Goal: Information Seeking & Learning: Learn about a topic

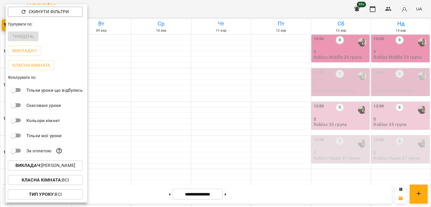
scroll to position [224, 0]
click at [54, 169] on p "Викладач : [PERSON_NAME]" at bounding box center [45, 165] width 60 height 7
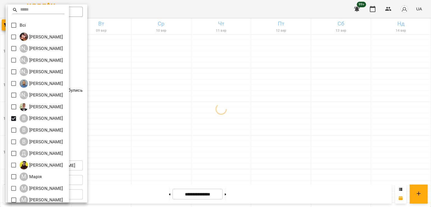
click at [211, 122] on div at bounding box center [215, 103] width 431 height 207
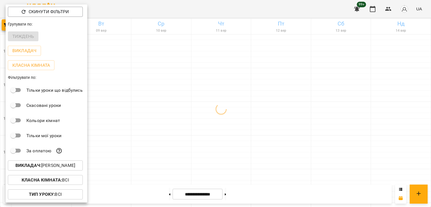
click at [236, 136] on div at bounding box center [215, 103] width 431 height 207
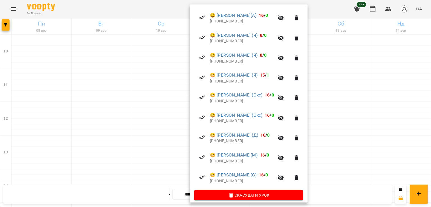
scroll to position [168, 0]
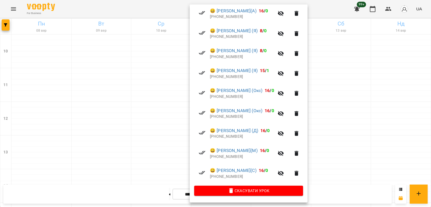
click at [139, 123] on div at bounding box center [215, 103] width 431 height 207
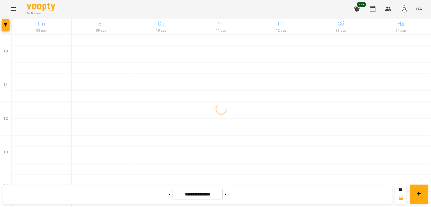
scroll to position [280, 0]
click at [5, 26] on icon "button" at bounding box center [5, 24] width 3 height 3
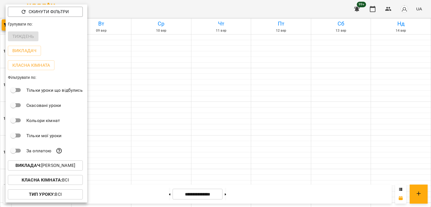
click at [58, 167] on p "Викладач : [PERSON_NAME]" at bounding box center [45, 165] width 60 height 7
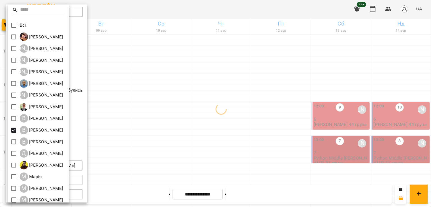
click at [184, 122] on div at bounding box center [215, 103] width 431 height 207
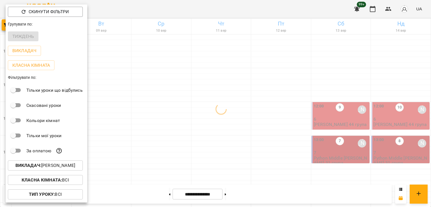
click at [206, 106] on div at bounding box center [215, 103] width 431 height 207
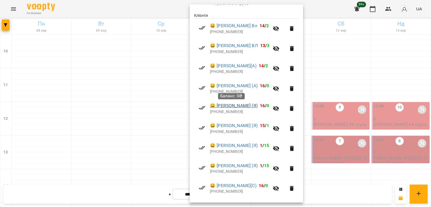
scroll to position [148, 0]
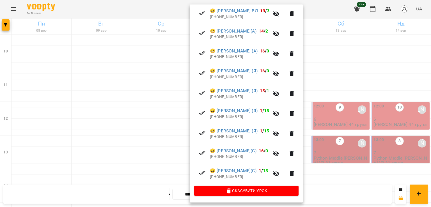
click at [169, 116] on div at bounding box center [215, 103] width 431 height 207
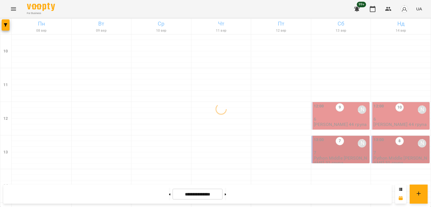
scroll to position [224, 0]
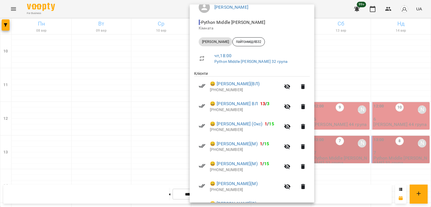
scroll to position [128, 0]
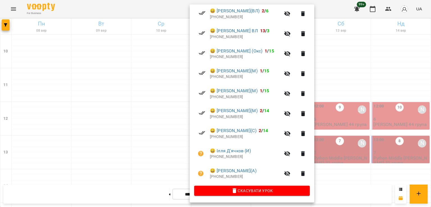
click at [170, 102] on div at bounding box center [215, 103] width 431 height 207
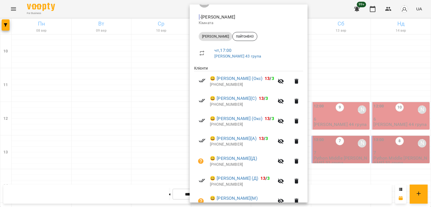
scroll to position [108, 0]
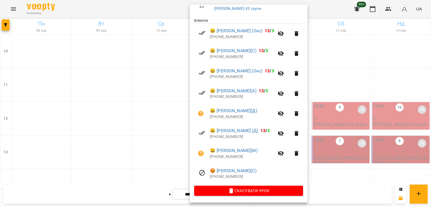
click at [147, 104] on div at bounding box center [215, 103] width 431 height 207
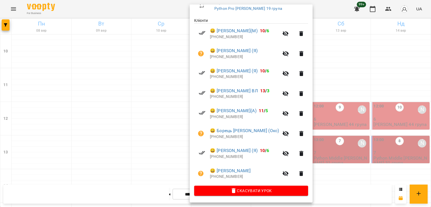
click at [160, 126] on div at bounding box center [215, 103] width 431 height 207
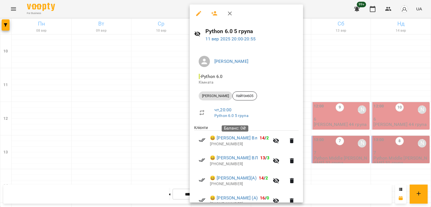
scroll to position [140, 0]
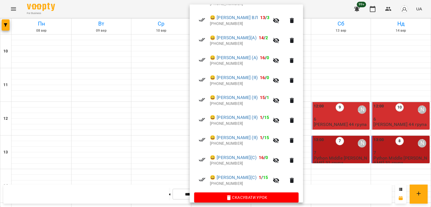
click at [176, 124] on div at bounding box center [215, 103] width 431 height 207
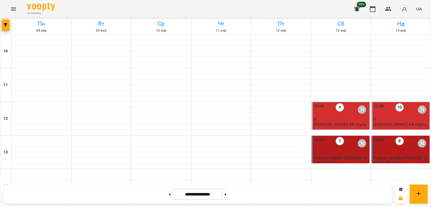
scroll to position [290, 0]
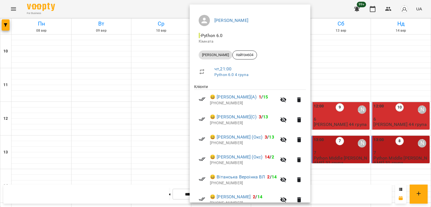
scroll to position [108, 0]
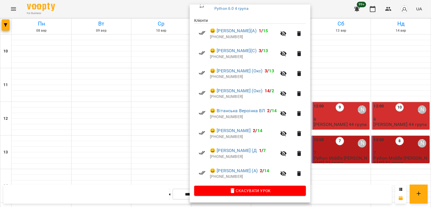
click at [173, 115] on div at bounding box center [215, 103] width 431 height 207
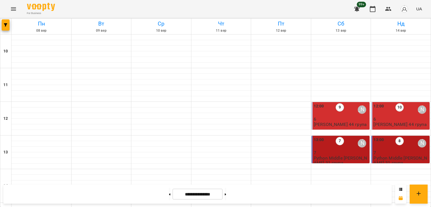
scroll to position [234, 0]
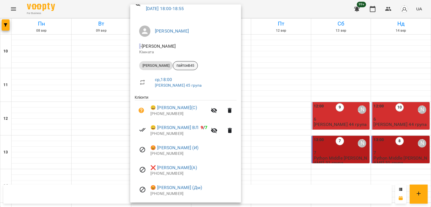
scroll to position [48, 0]
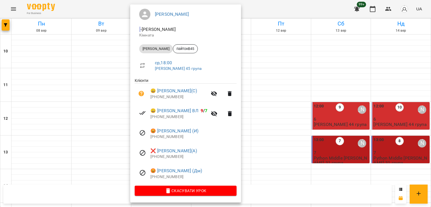
click at [101, 89] on div at bounding box center [215, 103] width 431 height 207
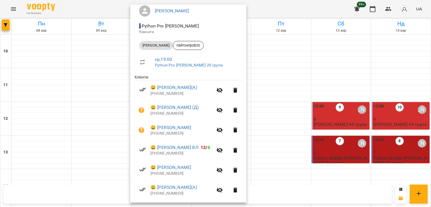
scroll to position [108, 0]
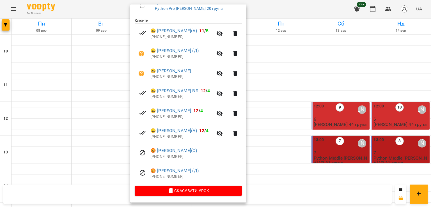
click at [96, 105] on div at bounding box center [215, 103] width 431 height 207
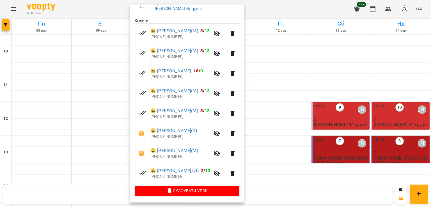
click at [101, 104] on div at bounding box center [215, 103] width 431 height 207
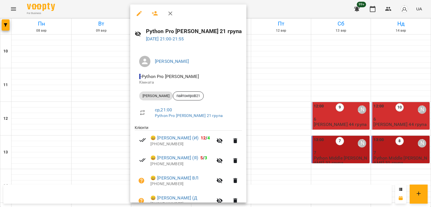
scroll to position [68, 0]
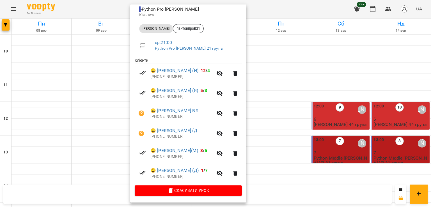
click at [111, 101] on div at bounding box center [215, 103] width 431 height 207
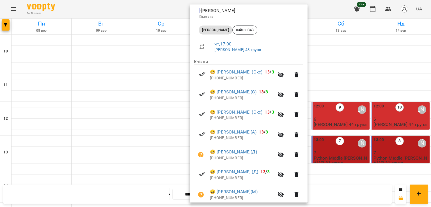
scroll to position [108, 0]
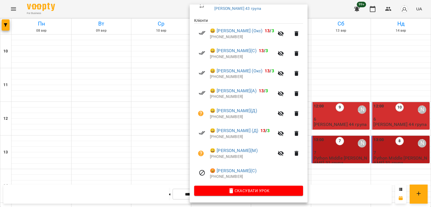
click at [153, 94] on div at bounding box center [215, 103] width 431 height 207
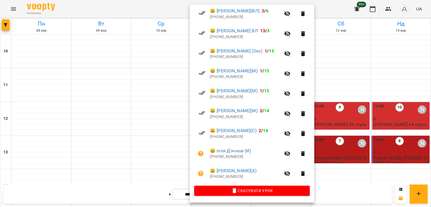
scroll to position [128, 0]
click at [167, 112] on div at bounding box center [215, 103] width 431 height 207
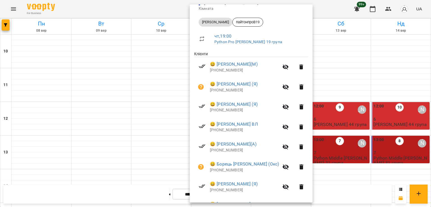
scroll to position [108, 0]
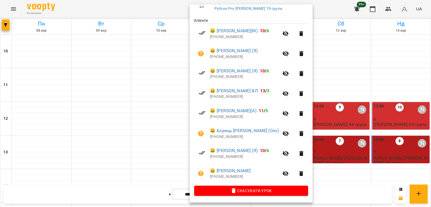
click at [158, 114] on div at bounding box center [215, 103] width 431 height 207
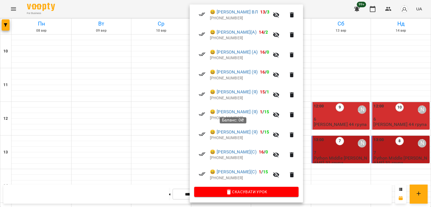
scroll to position [148, 0]
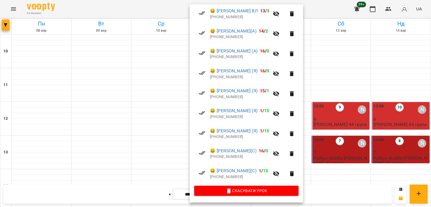
click at [175, 133] on div at bounding box center [215, 103] width 431 height 207
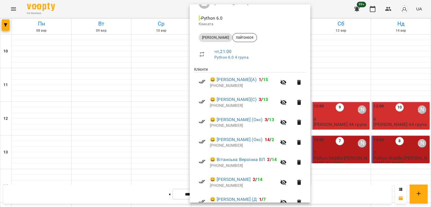
scroll to position [108, 0]
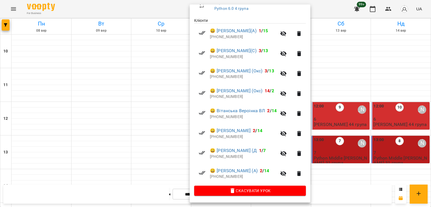
click at [151, 120] on div at bounding box center [215, 103] width 431 height 207
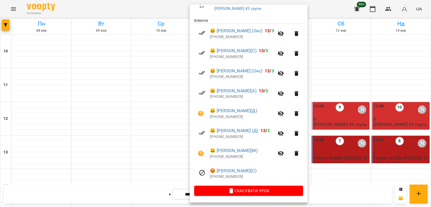
click at [159, 108] on div at bounding box center [215, 103] width 431 height 207
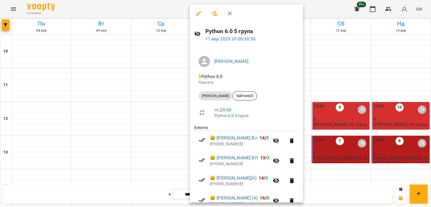
click at [164, 101] on div at bounding box center [215, 103] width 431 height 207
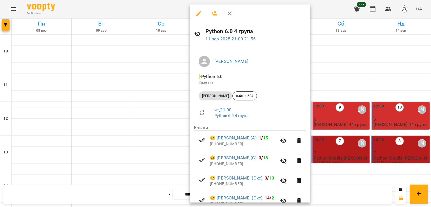
scroll to position [108, 0]
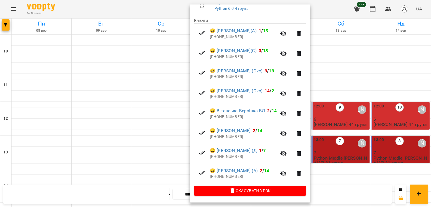
click at [163, 119] on div at bounding box center [215, 103] width 431 height 207
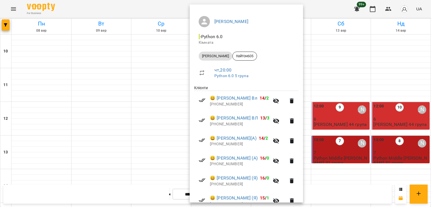
scroll to position [148, 0]
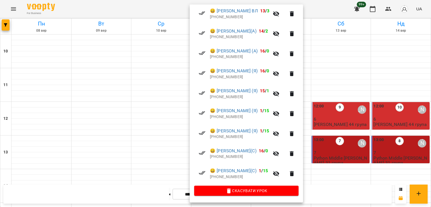
drag, startPoint x: 160, startPoint y: 118, endPoint x: 176, endPoint y: 116, distance: 15.6
click at [160, 118] on div at bounding box center [215, 103] width 431 height 207
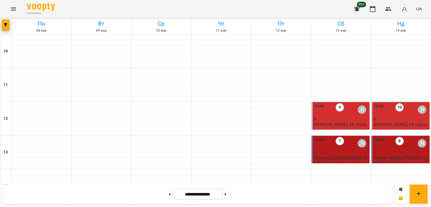
scroll to position [234, 0]
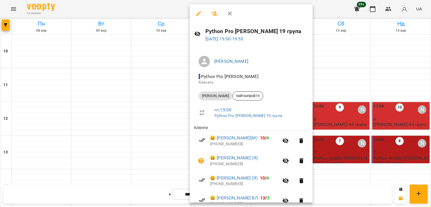
scroll to position [108, 0]
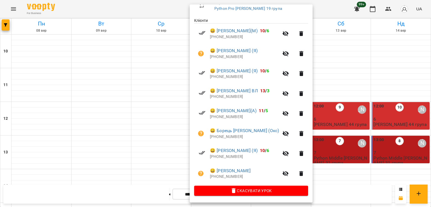
click at [174, 111] on div at bounding box center [215, 103] width 431 height 207
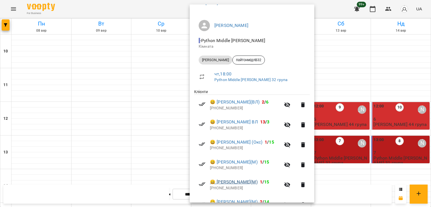
scroll to position [128, 0]
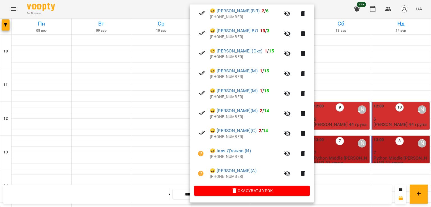
click at [178, 101] on div at bounding box center [215, 103] width 431 height 207
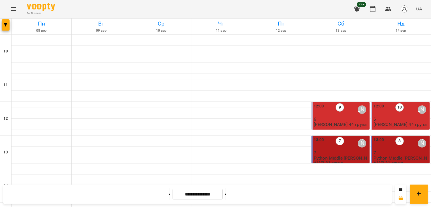
scroll to position [206, 0]
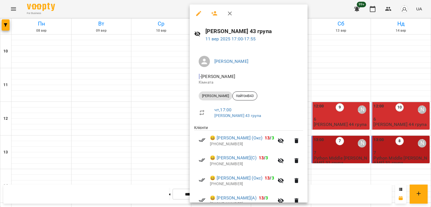
scroll to position [108, 0]
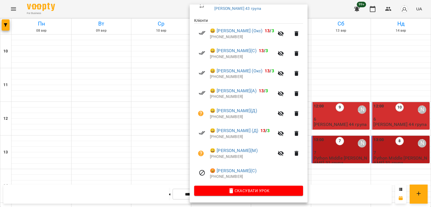
click at [95, 83] on div at bounding box center [215, 103] width 431 height 207
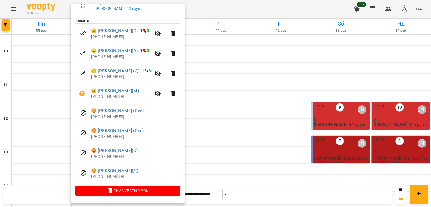
click at [108, 160] on li "😡 [PERSON_NAME](С) [PHONE_NUMBER]" at bounding box center [127, 153] width 105 height 20
click at [107, 156] on p "[PHONE_NUMBER]" at bounding box center [135, 157] width 89 height 6
copy p "380680264005"
click at [204, 94] on div at bounding box center [215, 103] width 431 height 207
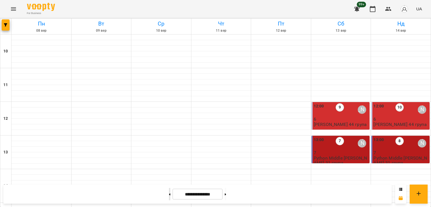
click at [169, 193] on button at bounding box center [169, 194] width 1 height 12
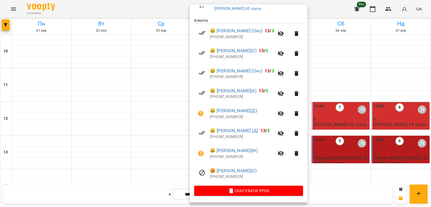
drag, startPoint x: 116, startPoint y: 87, endPoint x: 109, endPoint y: 86, distance: 7.1
click at [115, 87] on div at bounding box center [215, 103] width 431 height 207
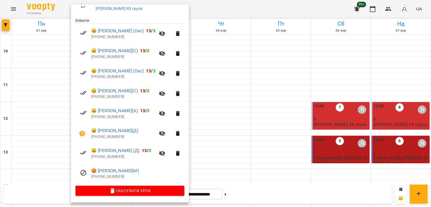
click at [208, 81] on div at bounding box center [215, 103] width 431 height 207
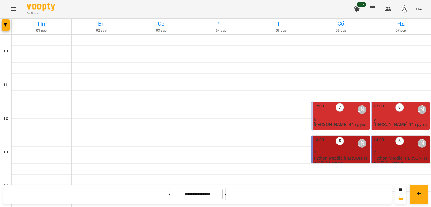
click at [226, 192] on button at bounding box center [225, 194] width 1 height 12
click at [7, 24] on icon "button" at bounding box center [5, 24] width 3 height 3
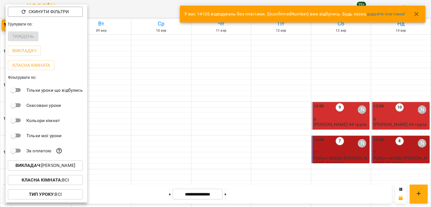
click at [56, 166] on p "Викладач : [PERSON_NAME]" at bounding box center [45, 165] width 60 height 7
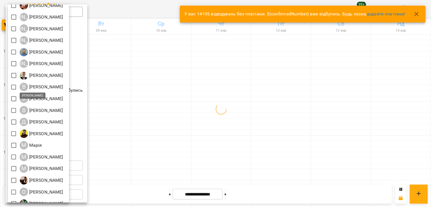
scroll to position [74, 0]
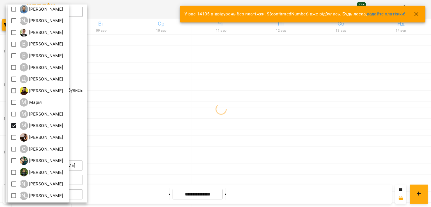
click at [230, 142] on div at bounding box center [215, 103] width 431 height 207
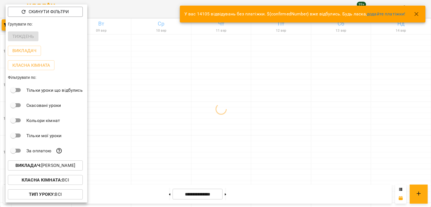
click at [192, 119] on div at bounding box center [215, 103] width 431 height 207
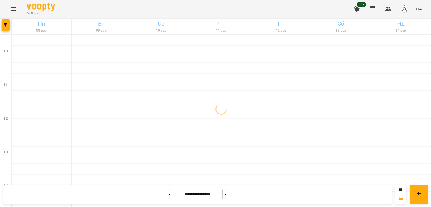
scroll to position [290, 0]
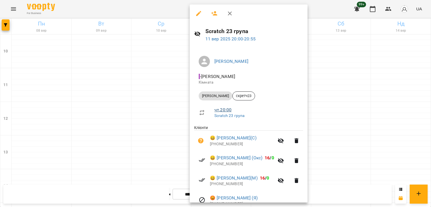
scroll to position [28, 0]
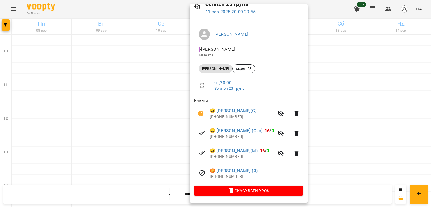
click at [88, 103] on div at bounding box center [215, 103] width 431 height 207
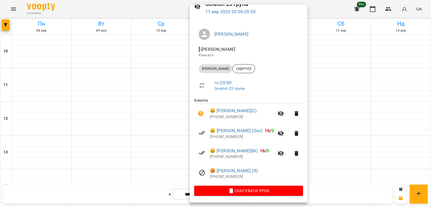
click at [133, 93] on div at bounding box center [215, 103] width 431 height 207
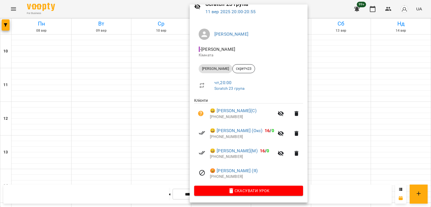
click at [86, 94] on div at bounding box center [215, 103] width 431 height 207
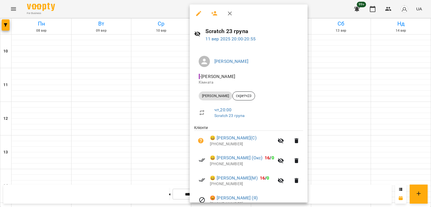
click at [115, 95] on div at bounding box center [215, 103] width 431 height 207
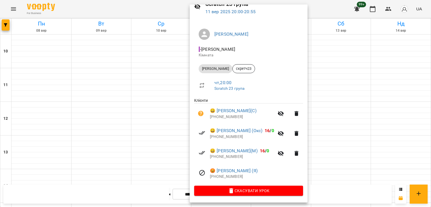
click at [92, 94] on div at bounding box center [215, 103] width 431 height 207
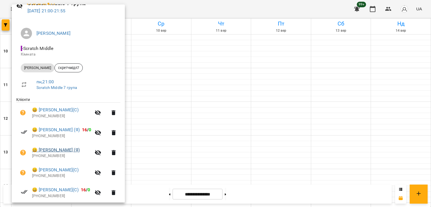
scroll to position [68, 0]
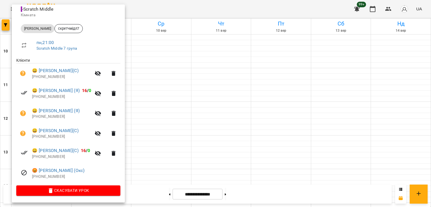
click at [212, 102] on div at bounding box center [215, 103] width 431 height 207
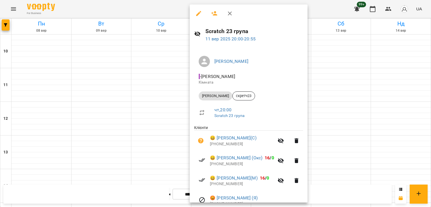
click at [84, 93] on div at bounding box center [215, 103] width 431 height 207
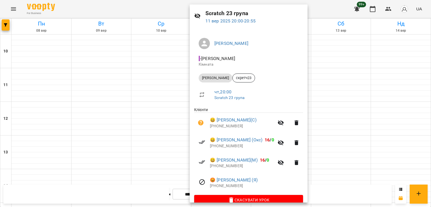
scroll to position [28, 0]
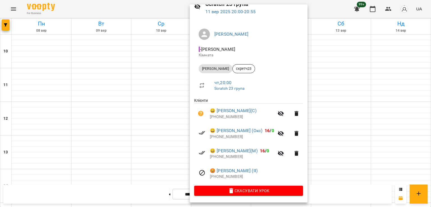
click at [98, 105] on div at bounding box center [215, 103] width 431 height 207
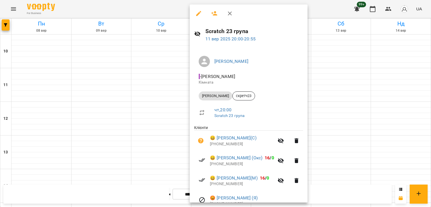
click at [101, 90] on div at bounding box center [215, 103] width 431 height 207
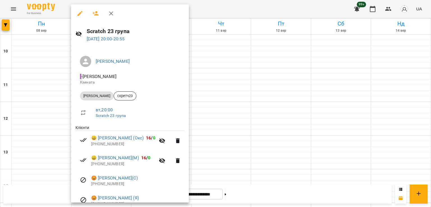
click at [224, 97] on div at bounding box center [215, 103] width 431 height 207
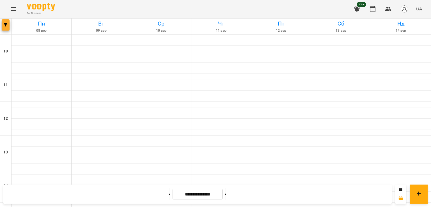
click at [6, 26] on icon "button" at bounding box center [5, 24] width 3 height 3
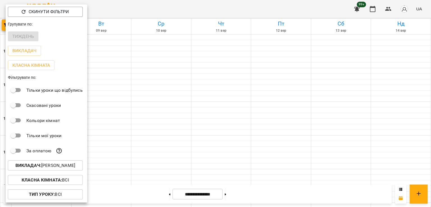
click at [54, 170] on button "Викладач : [PERSON_NAME]" at bounding box center [45, 165] width 75 height 10
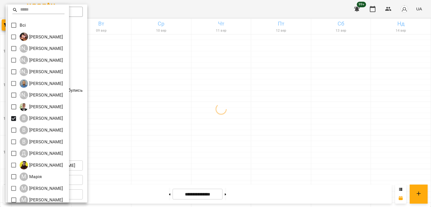
click at [225, 119] on div at bounding box center [215, 103] width 431 height 207
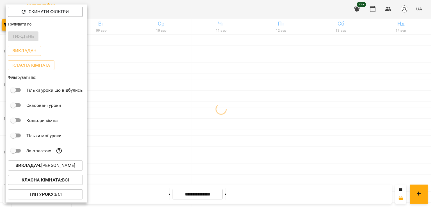
click at [221, 112] on div at bounding box center [215, 103] width 431 height 207
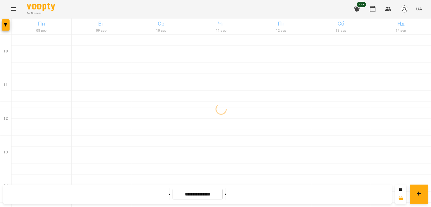
scroll to position [206, 0]
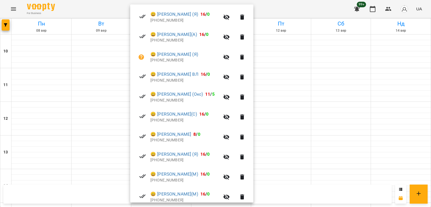
scroll to position [168, 0]
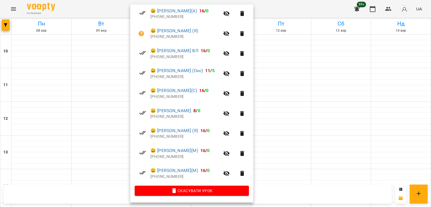
click at [104, 107] on div at bounding box center [215, 103] width 431 height 207
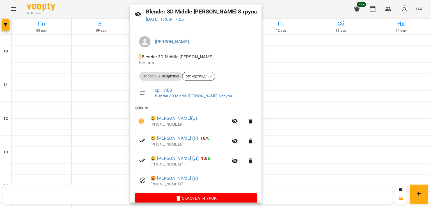
scroll to position [28, 0]
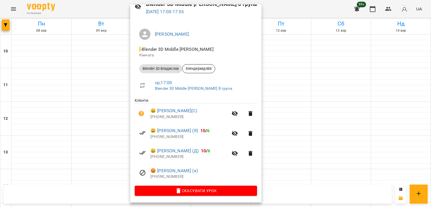
drag, startPoint x: 1, startPoint y: 37, endPoint x: 5, endPoint y: 28, distance: 9.8
click at [2, 37] on div at bounding box center [215, 103] width 431 height 207
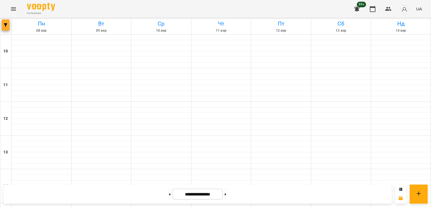
click at [6, 24] on icon "button" at bounding box center [5, 24] width 3 height 3
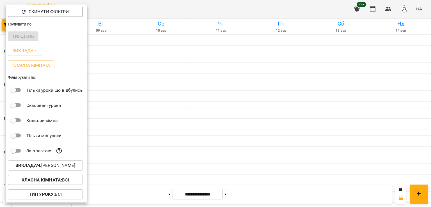
click at [66, 168] on p "Викладач : [PERSON_NAME]" at bounding box center [45, 165] width 60 height 7
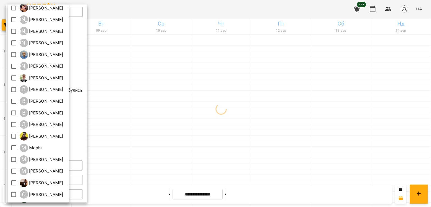
scroll to position [74, 0]
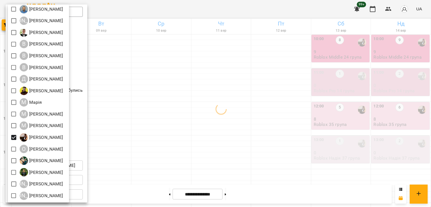
click at [204, 124] on div at bounding box center [215, 103] width 431 height 207
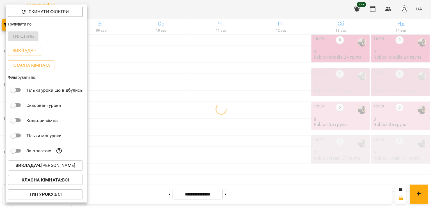
click at [213, 79] on div at bounding box center [215, 103] width 431 height 207
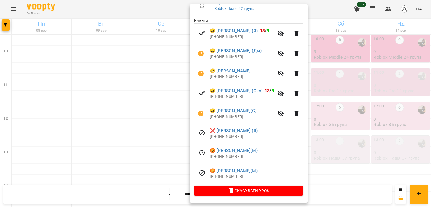
scroll to position [108, 0]
click at [103, 102] on div at bounding box center [215, 103] width 431 height 207
